Goal: Task Accomplishment & Management: Manage account settings

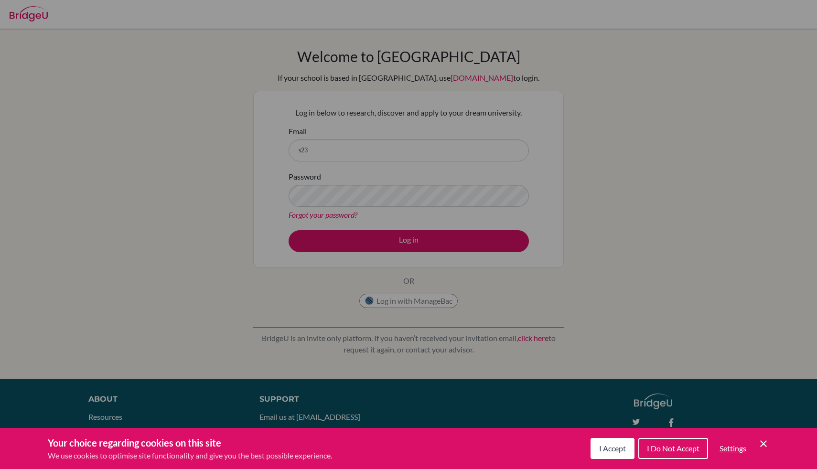
click at [609, 439] on button "I Accept" at bounding box center [612, 448] width 44 height 21
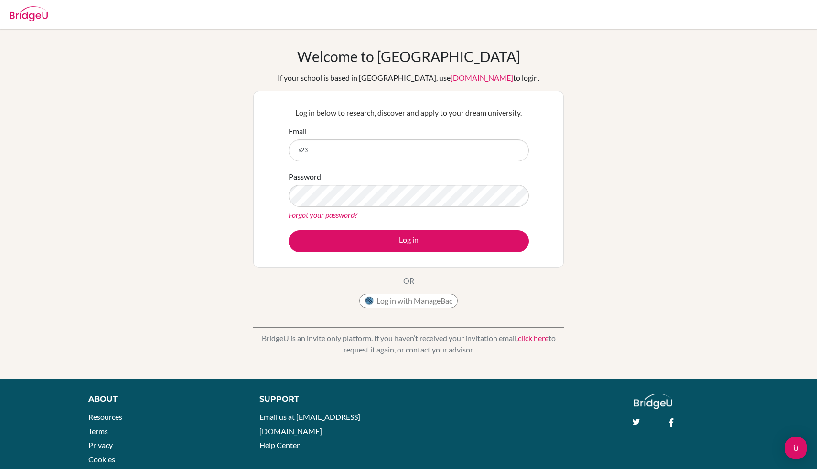
click at [422, 135] on div "Email s23" at bounding box center [409, 144] width 240 height 36
click at [422, 140] on input "s23" at bounding box center [409, 151] width 240 height 22
click at [423, 146] on input "s23" at bounding box center [409, 151] width 240 height 22
click at [419, 151] on input "s23" at bounding box center [409, 151] width 240 height 22
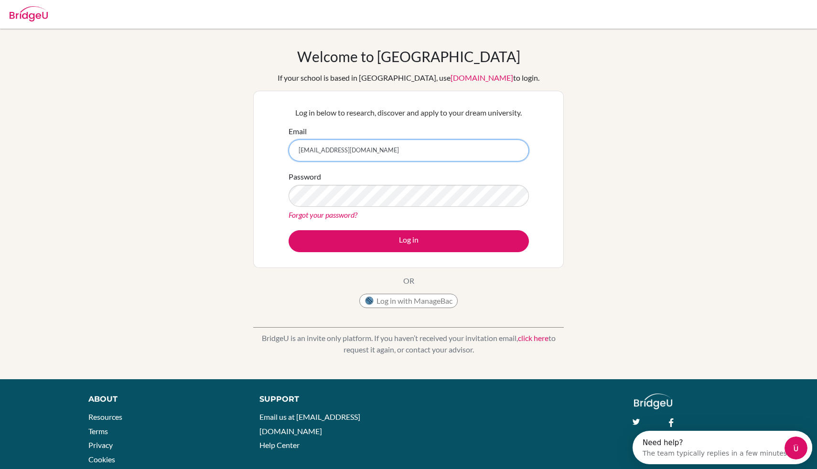
type input "[EMAIL_ADDRESS][DOMAIN_NAME]"
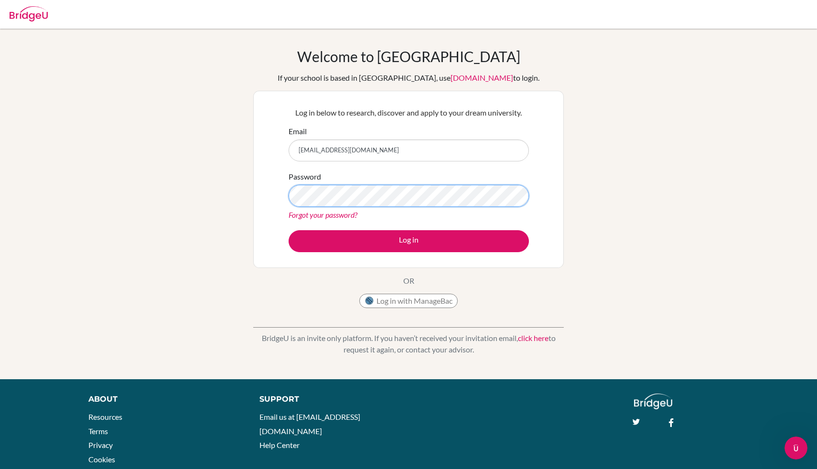
click at [289, 230] on button "Log in" at bounding box center [409, 241] width 240 height 22
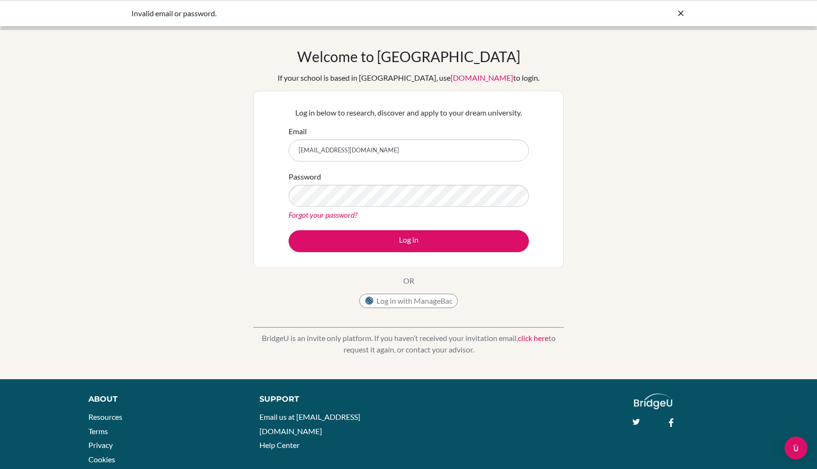
click at [386, 213] on div "Forgot your password?" at bounding box center [409, 214] width 240 height 11
click at [289, 230] on button "Log in" at bounding box center [409, 241] width 240 height 22
